Goal: Task Accomplishment & Management: Complete application form

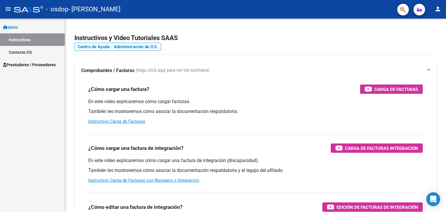
click at [434, 11] on mat-icon "person" at bounding box center [437, 9] width 7 height 7
click at [437, 23] on button "person Mi Perfil" at bounding box center [425, 24] width 35 height 14
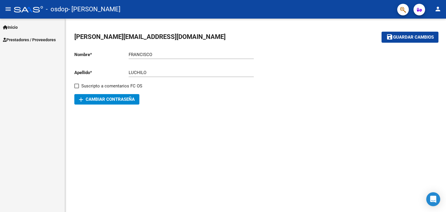
click at [22, 40] on span "Prestadores / Proveedores" at bounding box center [29, 40] width 53 height 6
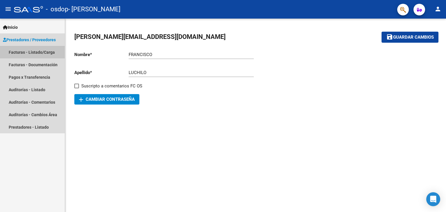
click at [39, 52] on link "Facturas - Listado/Carga" at bounding box center [32, 52] width 65 height 12
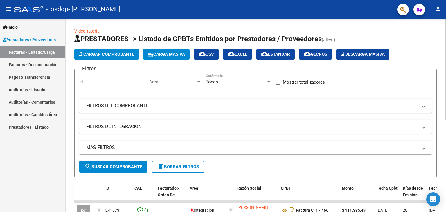
click at [115, 53] on span "Cargar Comprobante" at bounding box center [106, 54] width 55 height 5
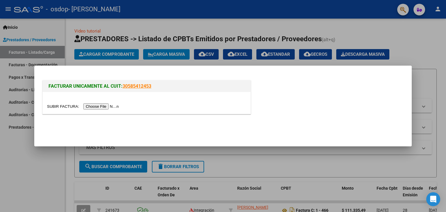
click at [171, 16] on div at bounding box center [223, 106] width 446 height 212
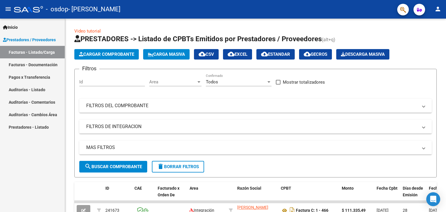
click at [36, 65] on link "Facturas - Documentación" at bounding box center [32, 64] width 65 height 12
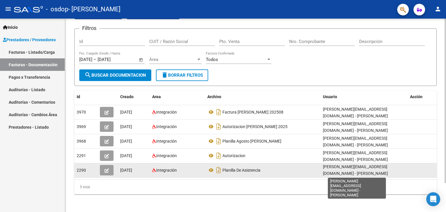
scroll to position [1, 0]
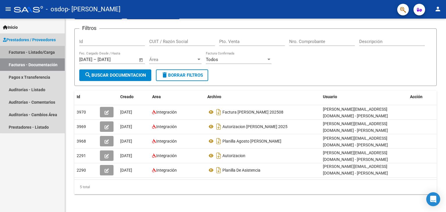
click at [36, 52] on link "Facturas - Listado/Carga" at bounding box center [32, 52] width 65 height 12
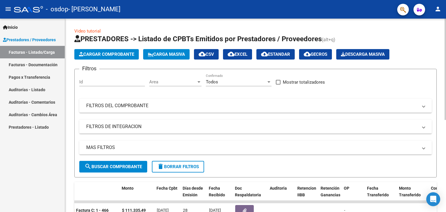
click at [115, 57] on span "Cargar Comprobante" at bounding box center [106, 54] width 55 height 5
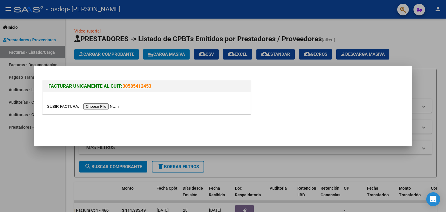
click at [113, 108] on input "file" at bounding box center [83, 106] width 73 height 6
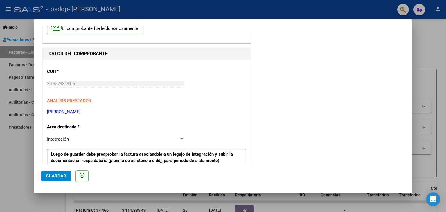
scroll to position [58, 0]
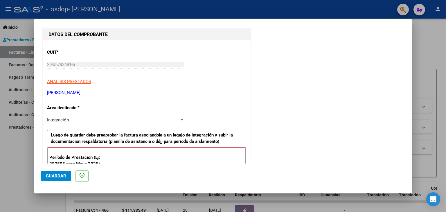
click at [62, 118] on span "Integración" at bounding box center [58, 119] width 22 height 5
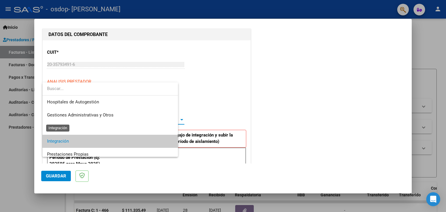
scroll to position [21, 0]
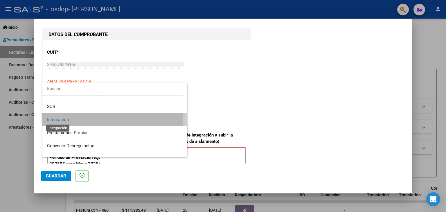
click at [62, 118] on span "Integración" at bounding box center [58, 119] width 22 height 5
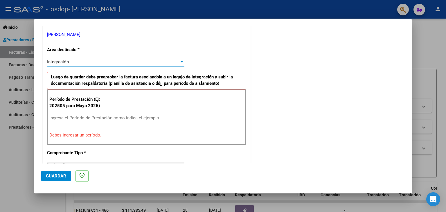
scroll to position [145, 0]
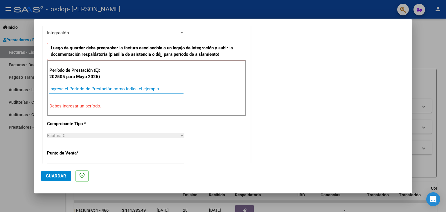
click at [88, 89] on input "Ingrese el Período de Prestación como indica el ejemplo" at bounding box center [116, 88] width 134 height 5
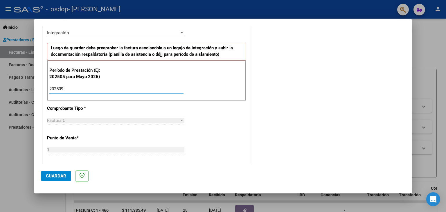
type input "202509"
click at [133, 109] on div "CUIT * 20-35793491-6 Ingresar CUIT ANALISIS PRESTADOR LUCHILO [PERSON_NAME] [PE…" at bounding box center [147, 171] width 208 height 437
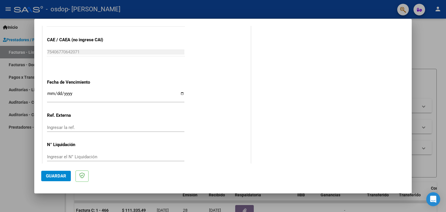
scroll to position [372, 0]
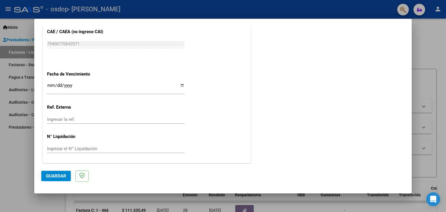
click at [49, 87] on input "Ingresar la fecha" at bounding box center [115, 87] width 137 height 9
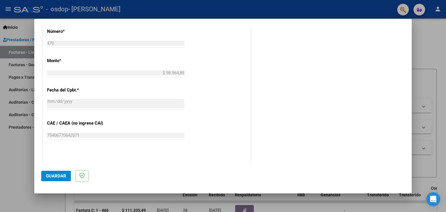
scroll to position [314, 0]
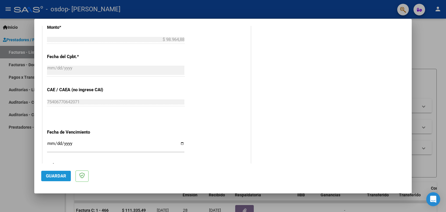
click at [54, 177] on span "Guardar" at bounding box center [56, 175] width 20 height 5
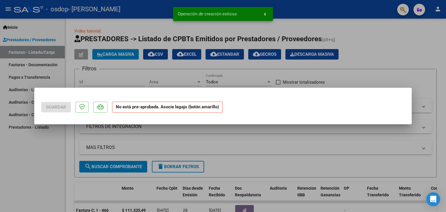
scroll to position [0, 0]
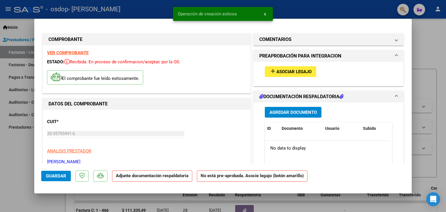
click at [297, 71] on span "Asociar Legajo" at bounding box center [293, 71] width 35 height 5
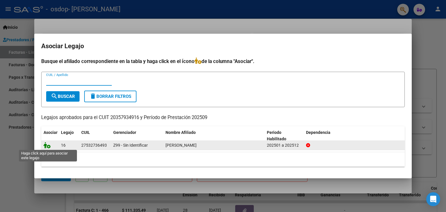
click at [49, 148] on icon at bounding box center [47, 145] width 7 height 6
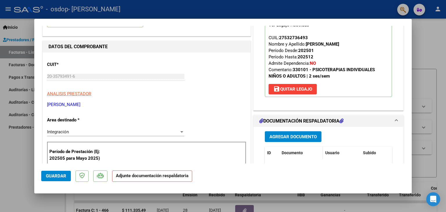
scroll to position [91, 0]
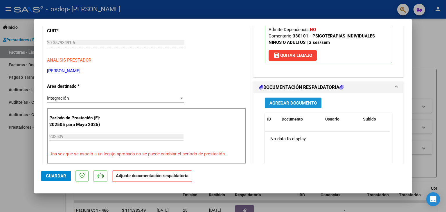
click at [270, 103] on span "Agregar Documento" at bounding box center [292, 102] width 47 height 5
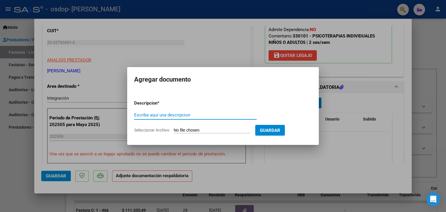
click at [179, 114] on input "Escriba aquí una descripcion" at bounding box center [195, 114] width 123 height 5
type input "Planilla"
click at [164, 129] on span "Seleccionar Archivo" at bounding box center [151, 130] width 35 height 5
click at [174, 129] on input "Seleccionar Archivo" at bounding box center [212, 131] width 77 height 6
type input "C:\fakepath\[PERSON_NAME] septiembre 25.pdf"
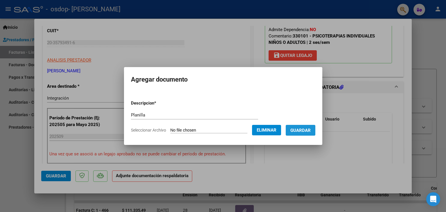
click at [311, 128] on span "Guardar" at bounding box center [300, 130] width 20 height 5
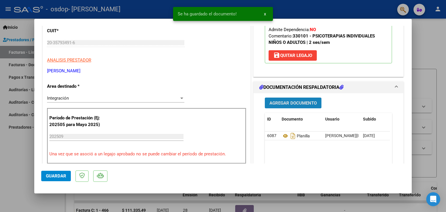
click at [303, 104] on span "Agregar Documento" at bounding box center [292, 102] width 47 height 5
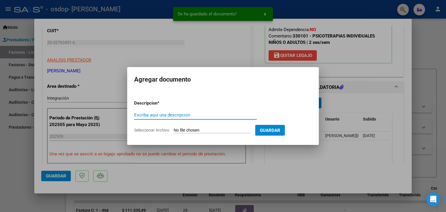
click at [171, 114] on input "Escriba aquí una descripcion" at bounding box center [195, 114] width 123 height 5
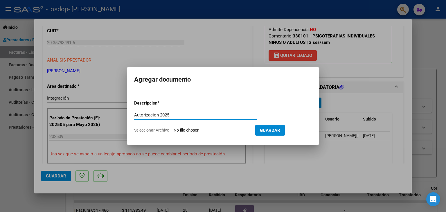
type input "Autorizacion 2025"
click at [166, 131] on span "Seleccionar Archivo" at bounding box center [151, 130] width 35 height 5
click at [174, 131] on input "Seleccionar Archivo" at bounding box center [212, 131] width 77 height 6
type input "C:\fakepath\Autorizacion [PERSON_NAME] 2025.pdf"
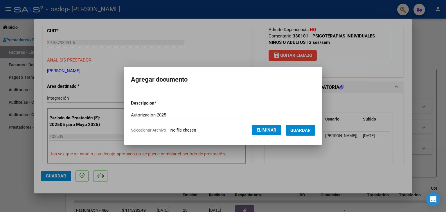
click at [311, 133] on span "Guardar" at bounding box center [300, 130] width 20 height 5
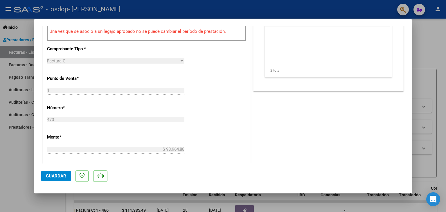
scroll to position [236, 0]
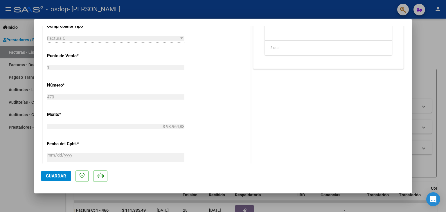
click at [58, 177] on span "Guardar" at bounding box center [56, 175] width 20 height 5
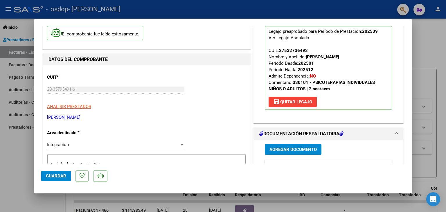
scroll to position [0, 0]
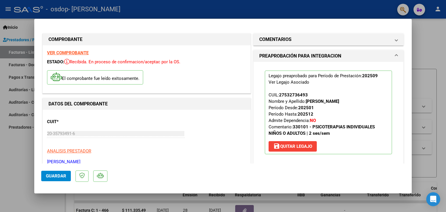
click at [431, 53] on div at bounding box center [223, 106] width 446 height 212
type input "$ 0,00"
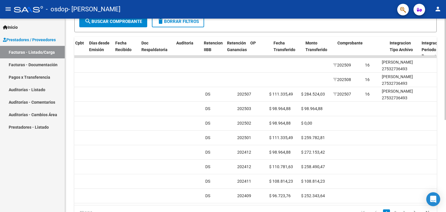
scroll to position [0, 220]
